Goal: Task Accomplishment & Management: Use online tool/utility

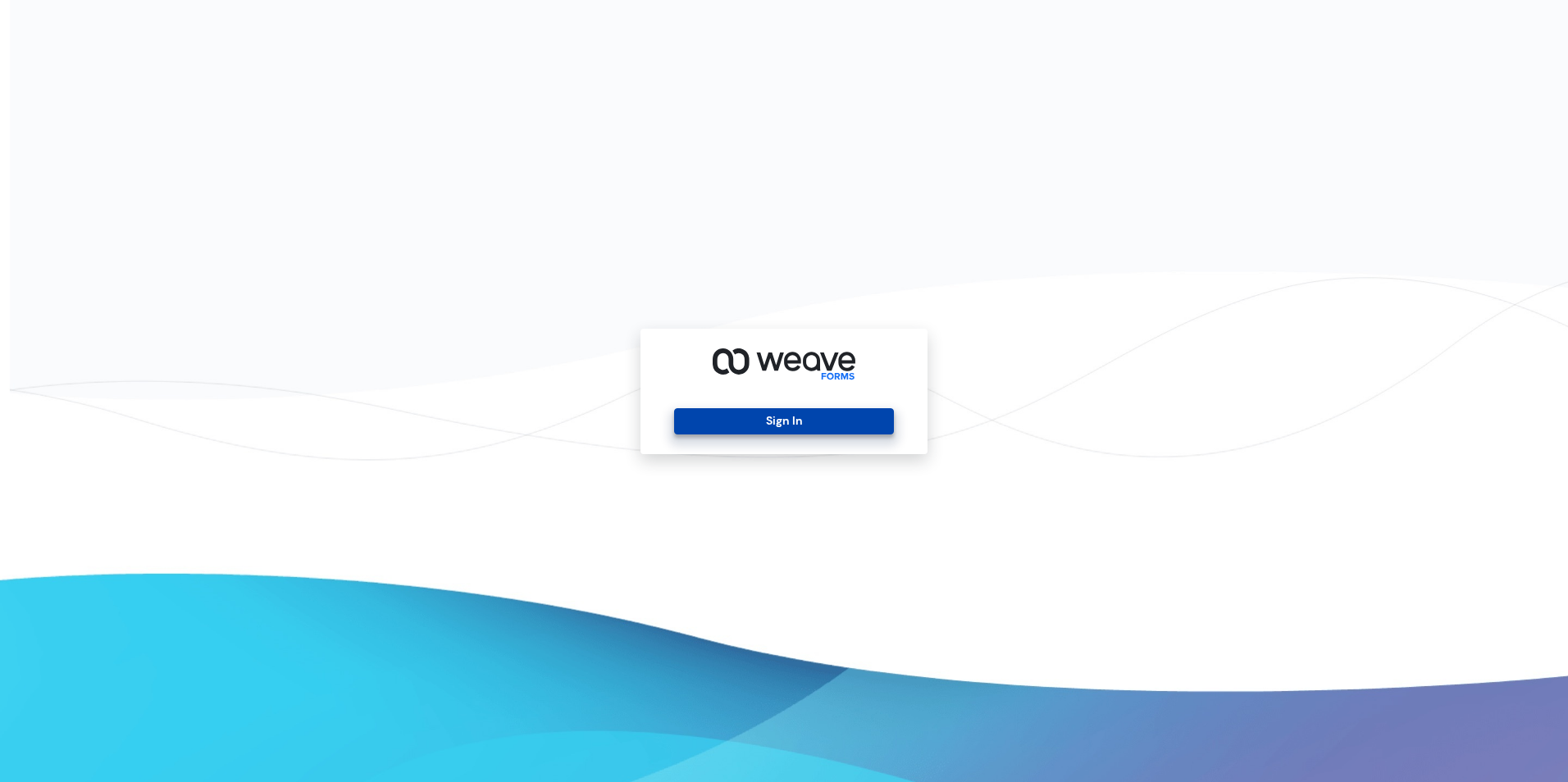
click at [734, 422] on button "Sign In" at bounding box center [783, 421] width 219 height 26
